Goal: Information Seeking & Learning: Learn about a topic

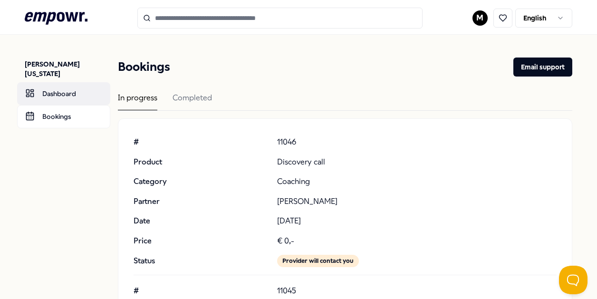
click at [58, 85] on link "Dashboard" at bounding box center [63, 93] width 93 height 23
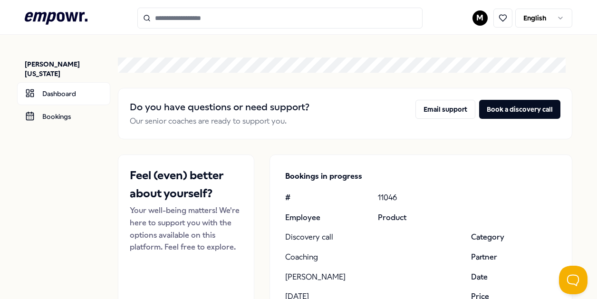
click at [193, 25] on input "Search for products, categories or subcategories" at bounding box center [279, 18] width 285 height 21
click at [476, 18] on html ".empowr-logo_svg__cls-1{fill:#03032f} M English [PERSON_NAME][US_STATE] Dashboa…" at bounding box center [298, 149] width 597 height 299
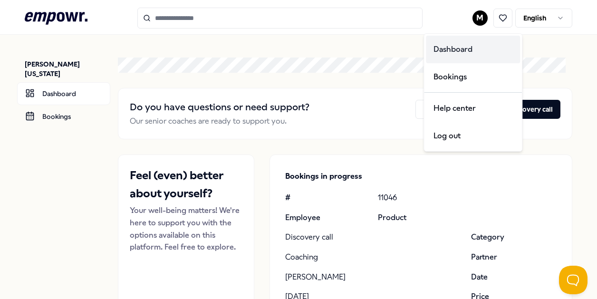
click at [464, 57] on div "Dashboard" at bounding box center [473, 50] width 94 height 28
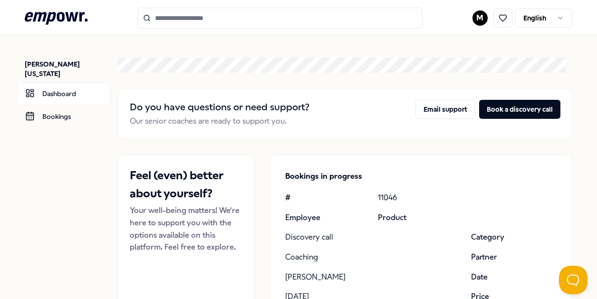
click at [63, 23] on icon ".empowr-logo_svg__cls-1{fill:#03032f}" at bounding box center [56, 19] width 63 height 18
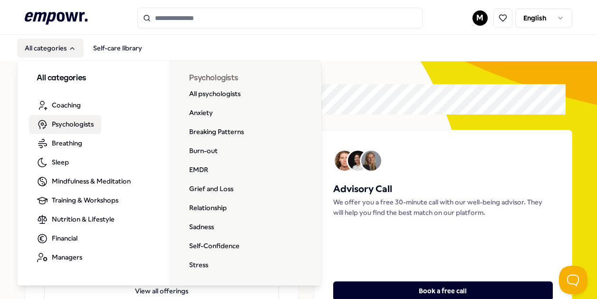
scroll to position [49, 0]
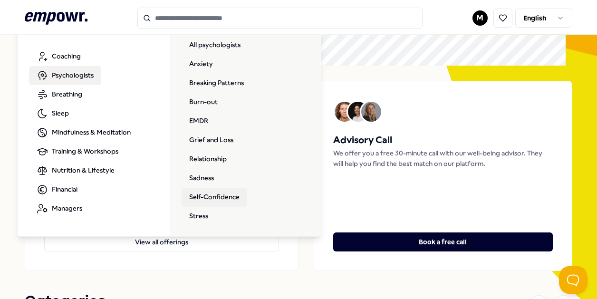
click at [203, 200] on link "Self-Confidence" at bounding box center [215, 197] width 66 height 19
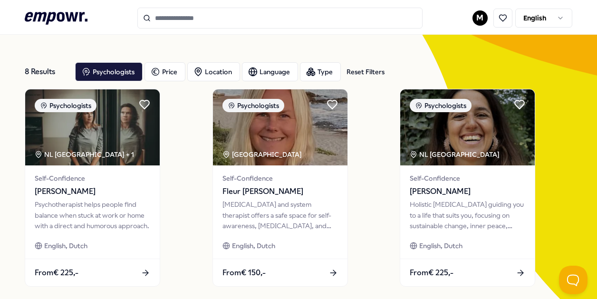
scroll to position [27, 0]
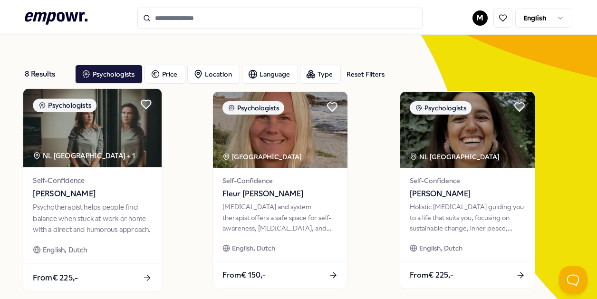
click at [97, 204] on div "Psychotherapist helps people find balance when stuck at work or home with a dir…" at bounding box center [92, 218] width 119 height 33
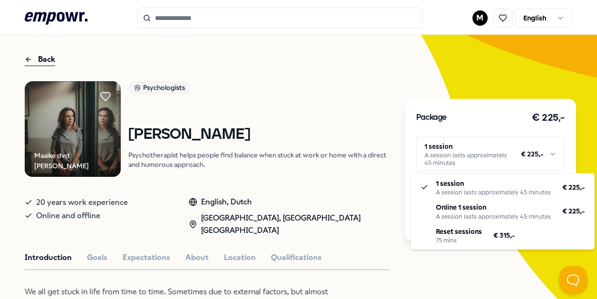
click at [504, 165] on html ".empowr-logo_svg__cls-1{fill:#03032f} M English All categories Self-care librar…" at bounding box center [298, 149] width 597 height 299
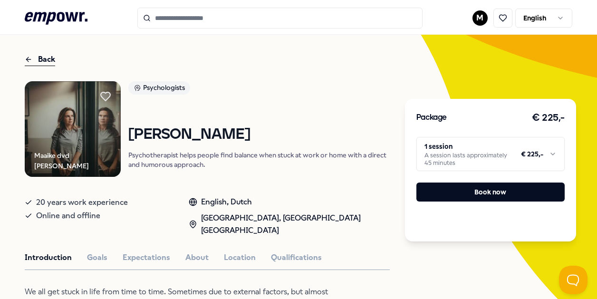
click at [503, 254] on html ".empowr-logo_svg__cls-1{fill:#03032f} M English All categories Self-care librar…" at bounding box center [298, 149] width 597 height 299
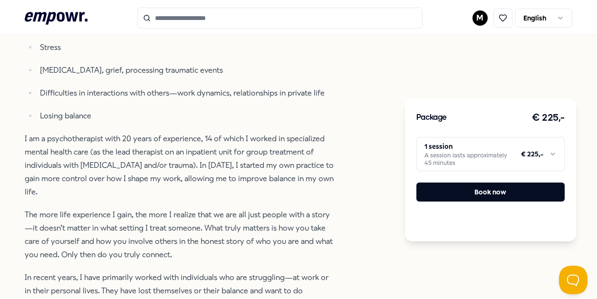
scroll to position [404, 0]
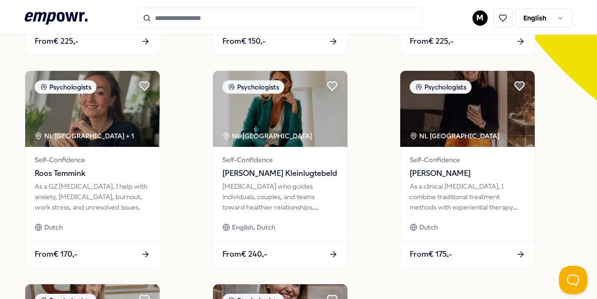
scroll to position [261, 0]
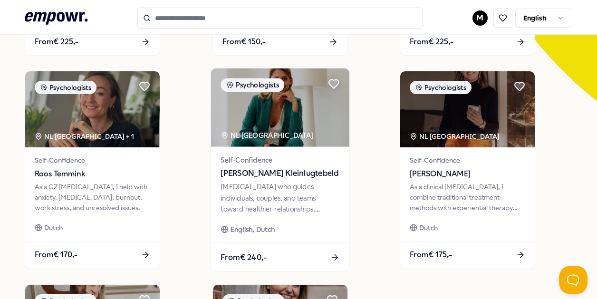
click at [324, 203] on div "[MEDICAL_DATA] who guides individuals, couples, and teams toward healthier rela…" at bounding box center [280, 198] width 119 height 33
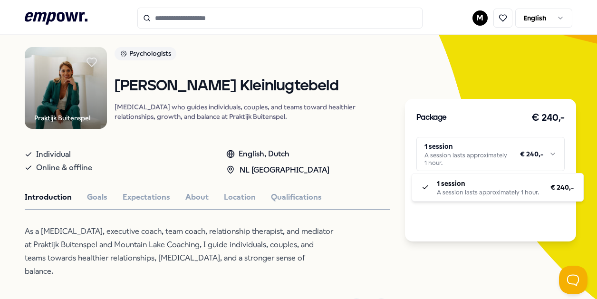
click at [495, 153] on html ".empowr-logo_svg__cls-1{fill:#03032f} M English All categories Self-care librar…" at bounding box center [298, 149] width 597 height 299
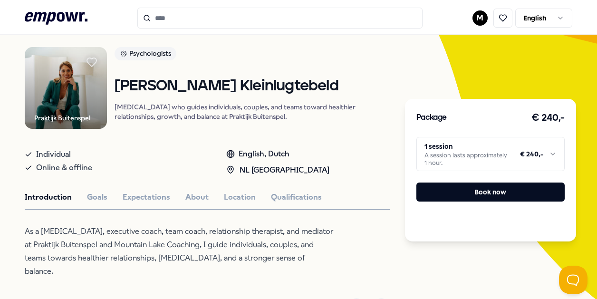
click at [358, 157] on html ".empowr-logo_svg__cls-1{fill:#03032f} M English All categories Self-care librar…" at bounding box center [298, 149] width 597 height 299
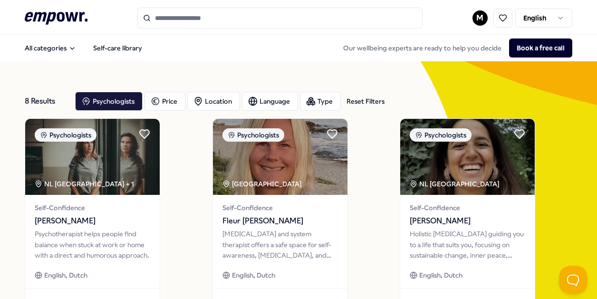
scroll to position [96, 0]
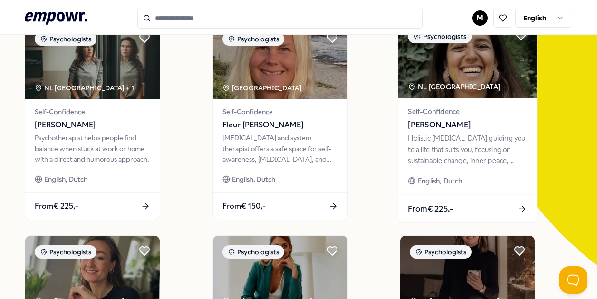
click at [435, 162] on div "Holistic [MEDICAL_DATA] guiding you to a life that suits you, focusing on susta…" at bounding box center [467, 149] width 119 height 33
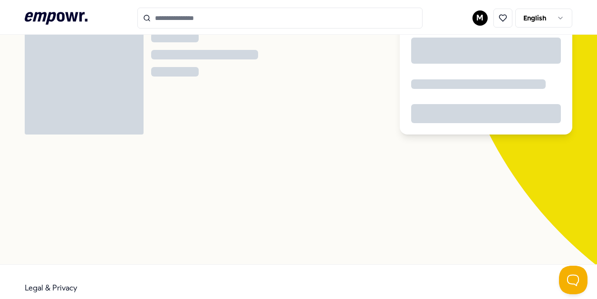
scroll to position [61, 0]
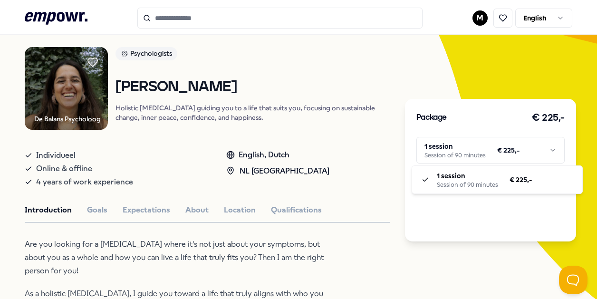
click at [448, 145] on html ".empowr-logo_svg__cls-1{fill:#03032f} M English All categories Self-care librar…" at bounding box center [298, 149] width 597 height 299
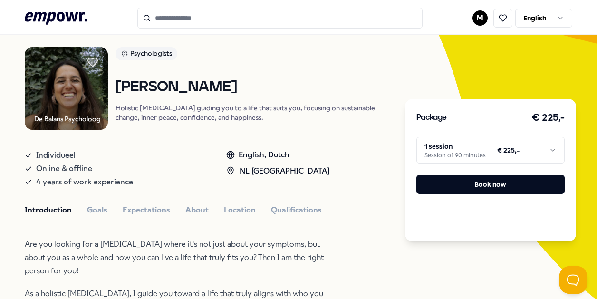
click at [370, 157] on html ".empowr-logo_svg__cls-1{fill:#03032f} M English All categories Self-care librar…" at bounding box center [298, 149] width 597 height 299
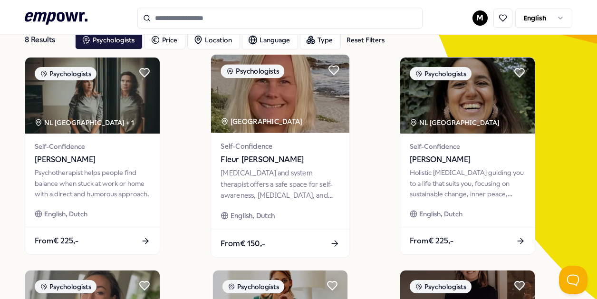
click at [250, 136] on div "Self-Confidence Fleur [PERSON_NAME] [MEDICAL_DATA] and system therapist offers …" at bounding box center [280, 181] width 138 height 96
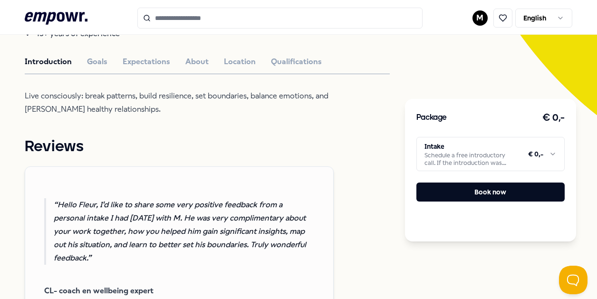
scroll to position [263, 0]
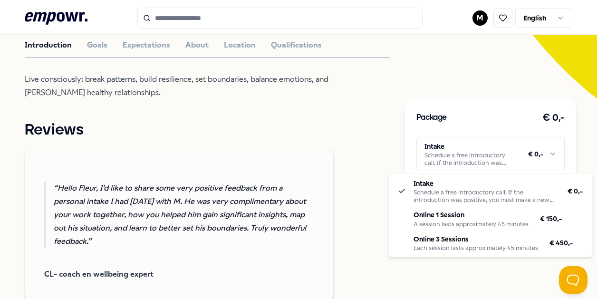
click at [441, 156] on html ".empowr-logo_svg__cls-1{fill:#03032f} M English All categories Self-care librar…" at bounding box center [298, 149] width 597 height 299
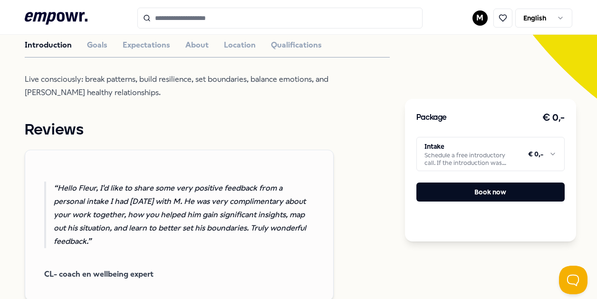
click at [363, 160] on html ".empowr-logo_svg__cls-1{fill:#03032f} M English All categories Self-care librar…" at bounding box center [298, 149] width 597 height 299
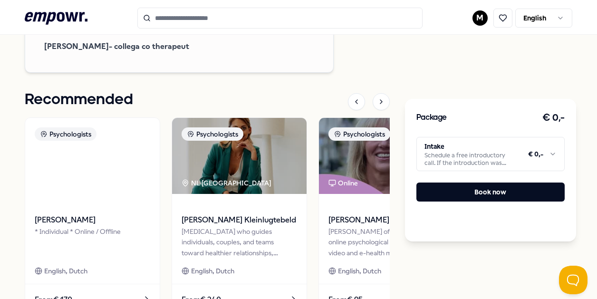
scroll to position [982, 0]
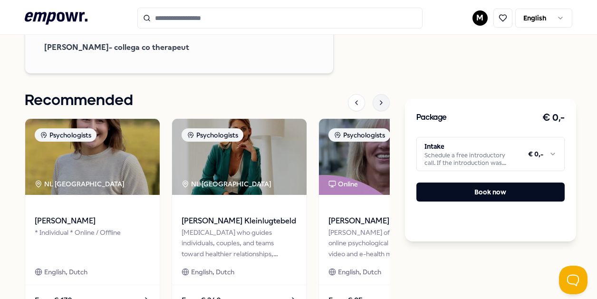
click at [379, 99] on icon at bounding box center [382, 103] width 8 height 8
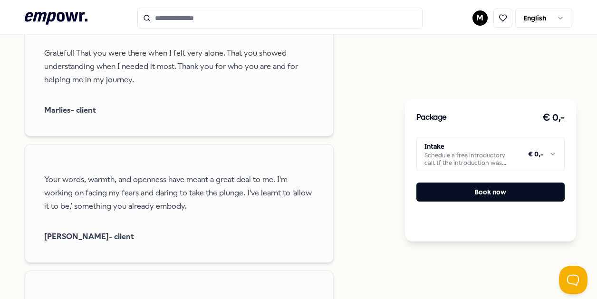
scroll to position [678, 0]
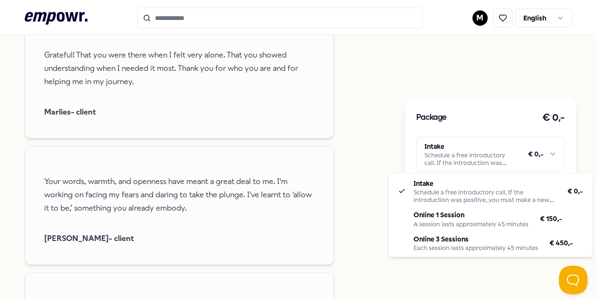
click at [504, 147] on html ".empowr-logo_svg__cls-1{fill:#03032f} M English All categories Self-care librar…" at bounding box center [298, 149] width 597 height 299
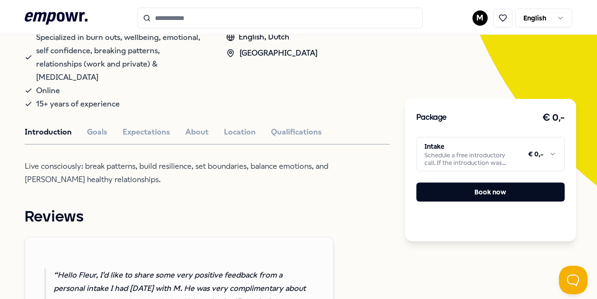
scroll to position [178, 0]
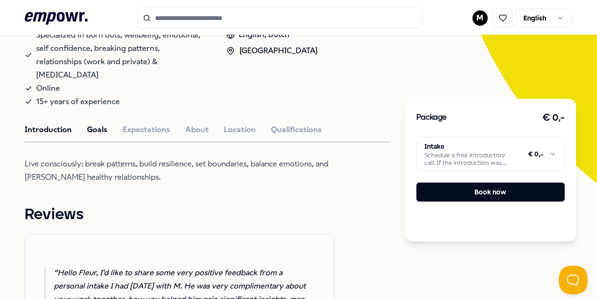
click at [100, 124] on button "Goals" at bounding box center [97, 130] width 20 height 12
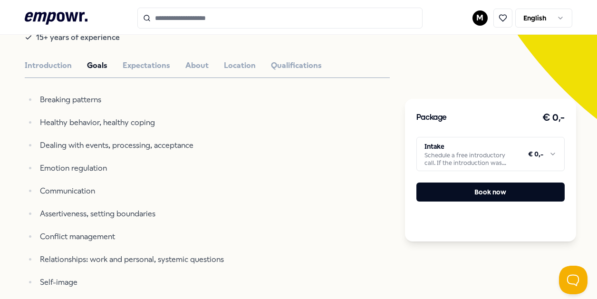
scroll to position [124, 0]
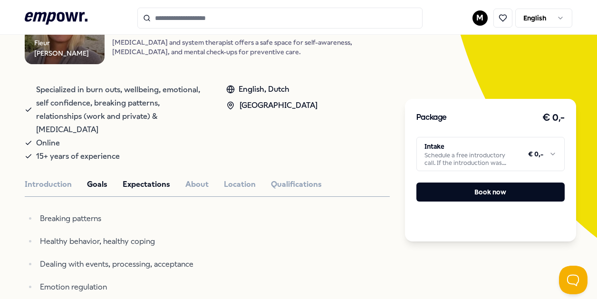
click at [142, 178] on button "Expectations" at bounding box center [147, 184] width 48 height 12
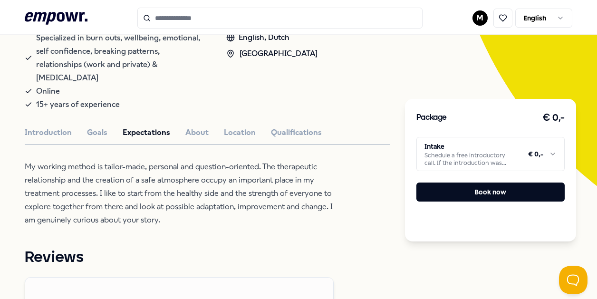
scroll to position [170, 0]
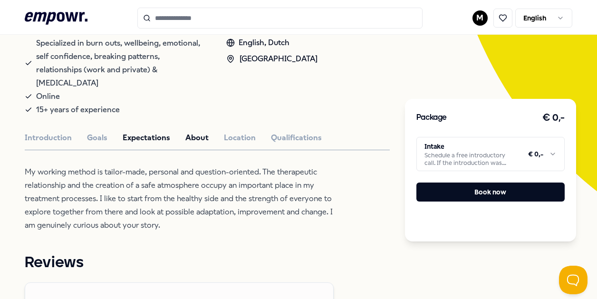
click at [190, 132] on button "About" at bounding box center [196, 138] width 23 height 12
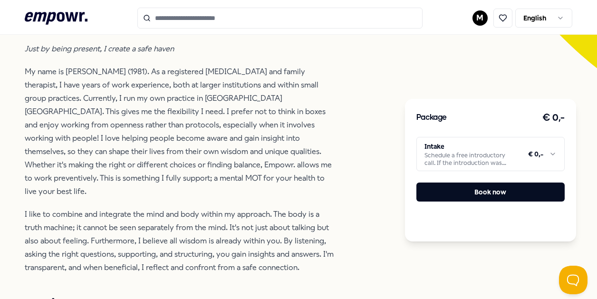
scroll to position [228, 0]
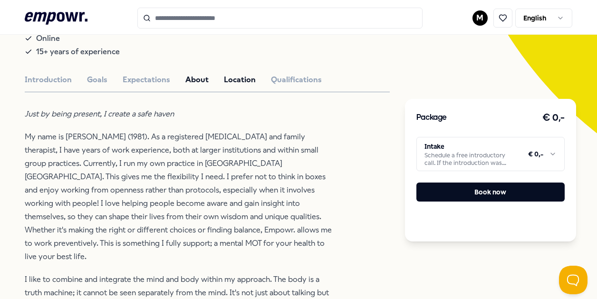
click at [240, 74] on button "Location" at bounding box center [240, 80] width 32 height 12
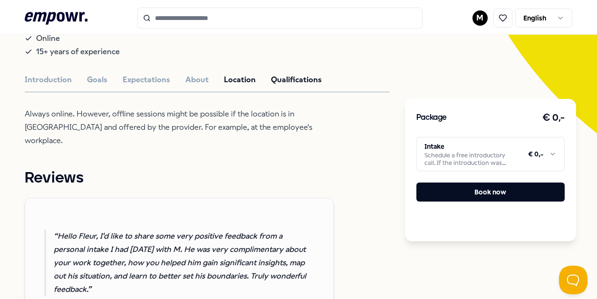
click at [286, 74] on button "Qualifications" at bounding box center [296, 80] width 51 height 12
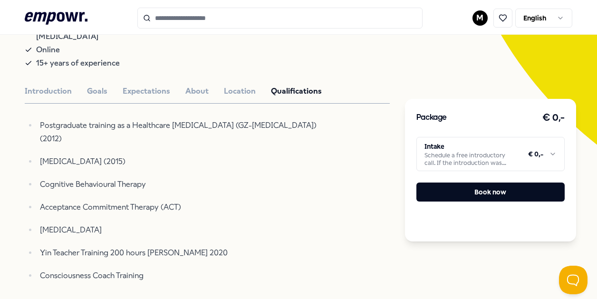
scroll to position [216, 0]
